Goal: Task Accomplishment & Management: Use online tool/utility

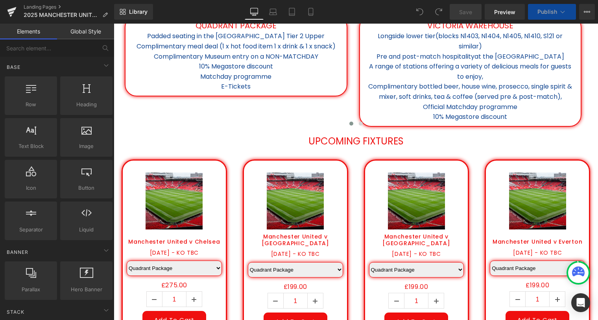
scroll to position [332, 0]
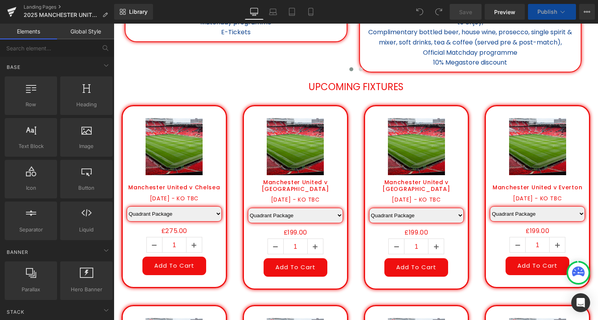
click at [558, 16] on button "Publish" at bounding box center [552, 12] width 48 height 16
click at [558, 13] on button "Publish" at bounding box center [552, 12] width 48 height 16
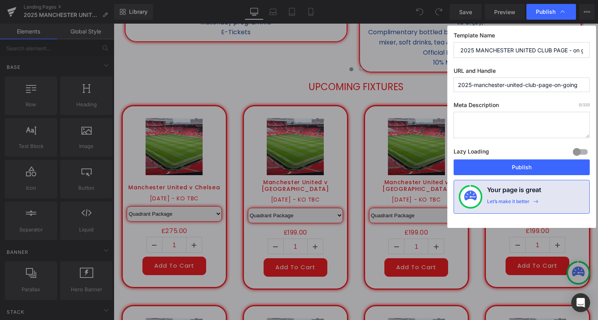
click at [572, 81] on input "2025-manchester-united-club-page-on-going" at bounding box center [521, 84] width 136 height 15
drag, startPoint x: 554, startPoint y: 85, endPoint x: 586, endPoint y: 85, distance: 31.5
click at [586, 85] on input "2025-manchester-united-club-page-on-going" at bounding box center [521, 84] width 136 height 15
type input "2025-manchester-united-club-page"
drag, startPoint x: 540, startPoint y: 164, endPoint x: 480, endPoint y: 123, distance: 73.0
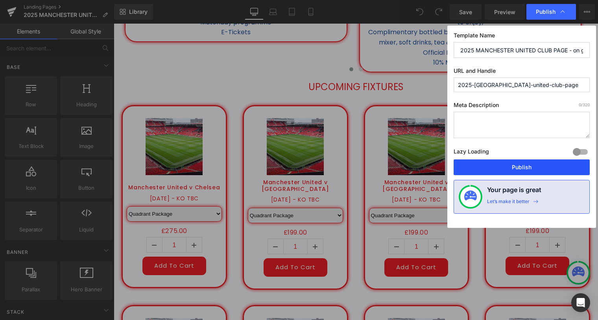
click at [540, 164] on button "Publish" at bounding box center [521, 167] width 136 height 16
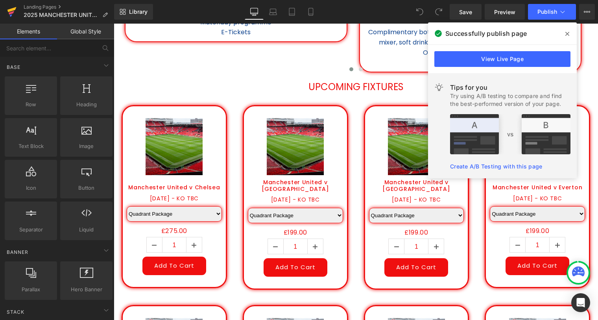
click at [11, 12] on icon at bounding box center [12, 13] width 6 height 4
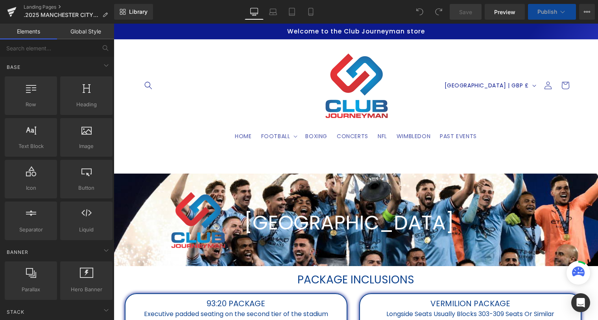
select select "Vermilion"
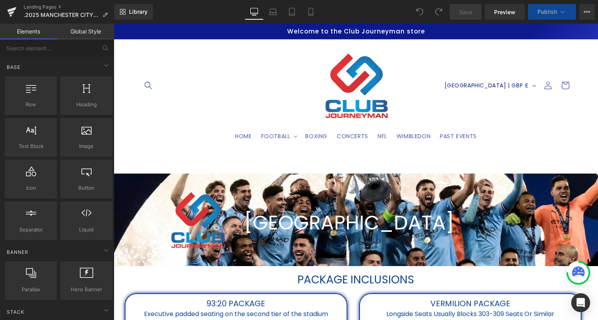
select select "Vermilion"
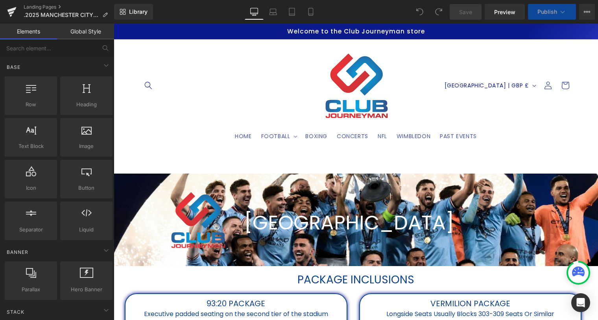
select select "Vermilion"
click at [550, 10] on span "Publish" at bounding box center [547, 12] width 20 height 6
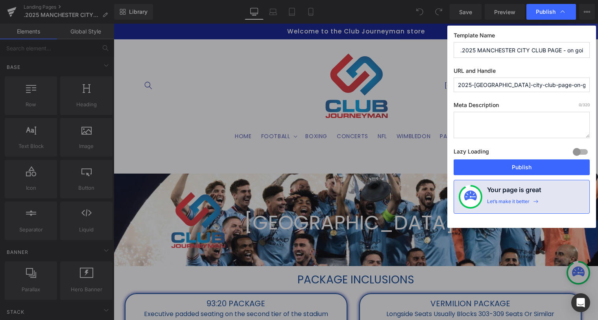
click at [578, 83] on input "2025-manchester-city-club-page-on-going" at bounding box center [521, 84] width 136 height 15
drag, startPoint x: 578, startPoint y: 83, endPoint x: 547, endPoint y: 88, distance: 32.1
click at [547, 88] on input "2025-manchester-city-club-page-on-going" at bounding box center [521, 84] width 136 height 15
type input "2025-manchester-city-club-page"
click at [522, 168] on button "Publish" at bounding box center [521, 167] width 136 height 16
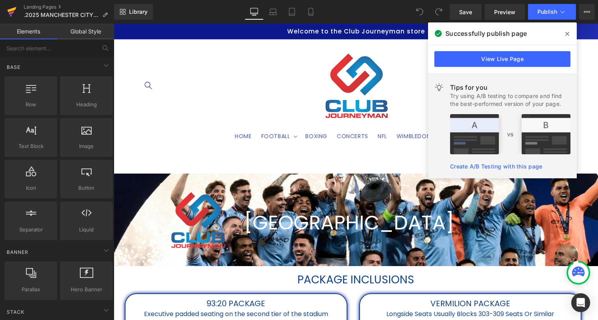
click at [12, 11] on icon at bounding box center [12, 13] width 6 height 4
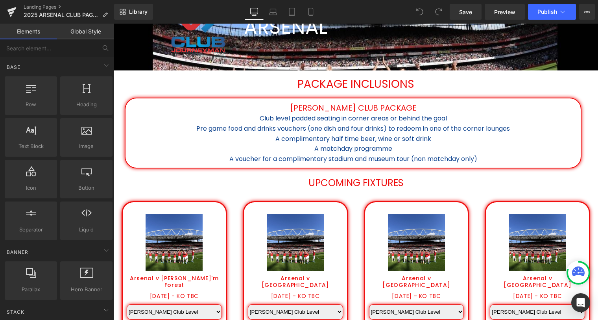
scroll to position [147, 0]
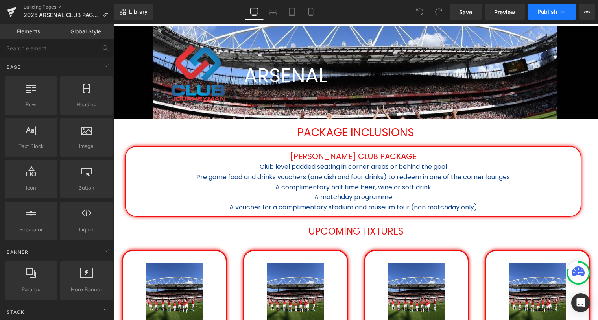
click at [559, 13] on icon at bounding box center [562, 12] width 8 height 8
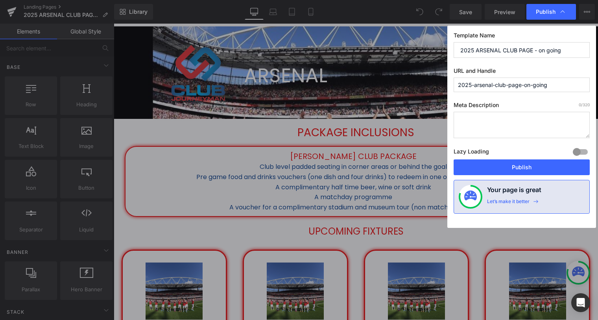
click at [555, 83] on input "2025-arsenal-club-page-on-going" at bounding box center [521, 84] width 136 height 15
drag, startPoint x: 557, startPoint y: 83, endPoint x: 522, endPoint y: 86, distance: 35.1
click at [522, 86] on input "2025-arsenal-club-page-on-going" at bounding box center [521, 84] width 136 height 15
type input "2025-arsenal-club-page"
click at [532, 168] on button "Publish" at bounding box center [521, 167] width 136 height 16
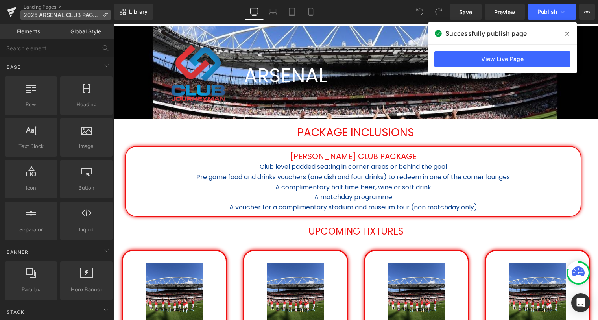
drag, startPoint x: 13, startPoint y: 12, endPoint x: 33, endPoint y: 16, distance: 20.0
click at [13, 12] on icon at bounding box center [12, 13] width 6 height 4
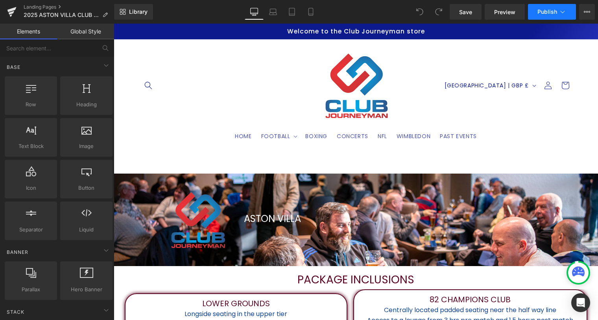
click at [552, 16] on button "Publish" at bounding box center [552, 12] width 48 height 16
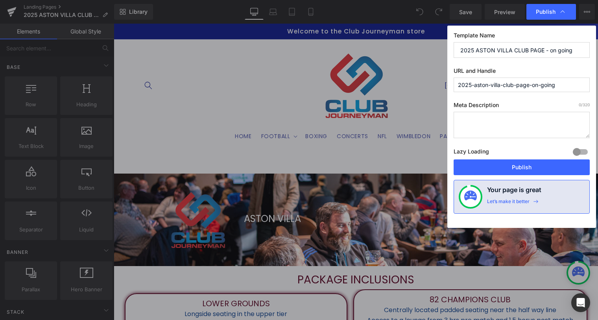
click at [566, 87] on input "2025-aston-villa-club-page-on-going" at bounding box center [521, 84] width 136 height 15
drag, startPoint x: 567, startPoint y: 86, endPoint x: 530, endPoint y: 86, distance: 36.2
click at [530, 86] on input "2025-aston-villa-club-page-on-going" at bounding box center [521, 84] width 136 height 15
type input "2025-aston-villa-club-page"
click at [523, 171] on button "Publish" at bounding box center [521, 167] width 136 height 16
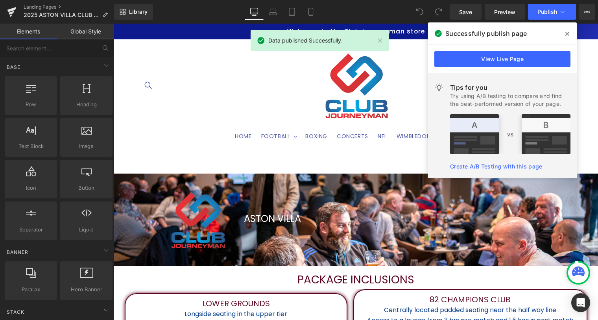
click at [567, 32] on icon at bounding box center [567, 34] width 4 height 6
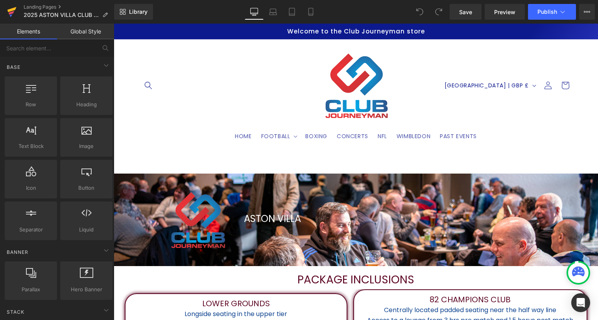
click at [15, 11] on icon at bounding box center [11, 12] width 9 height 20
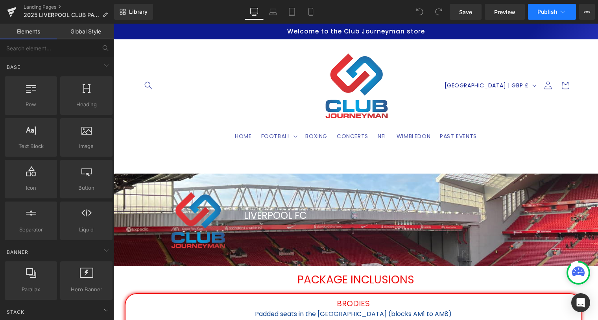
click at [548, 10] on span "Publish" at bounding box center [547, 12] width 20 height 6
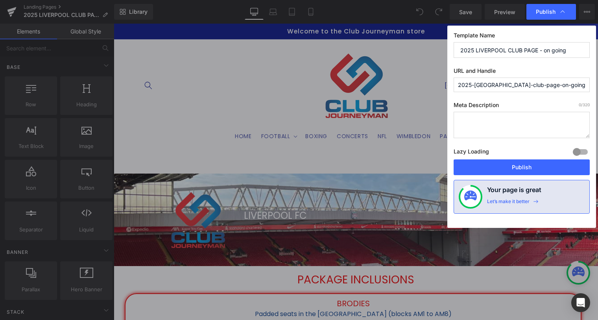
drag, startPoint x: 558, startPoint y: 82, endPoint x: 526, endPoint y: 87, distance: 32.6
click at [526, 87] on input "2025-[GEOGRAPHIC_DATA]-club-page-on-going" at bounding box center [521, 84] width 136 height 15
type input "2025-[GEOGRAPHIC_DATA]-club-page"
click at [515, 168] on button "Publish" at bounding box center [521, 167] width 136 height 16
